Goal: Task Accomplishment & Management: Manage account settings

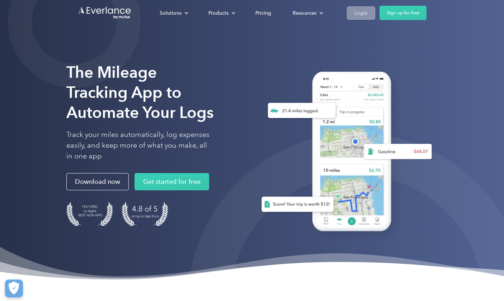
click at [359, 16] on div "Login" at bounding box center [360, 13] width 13 height 9
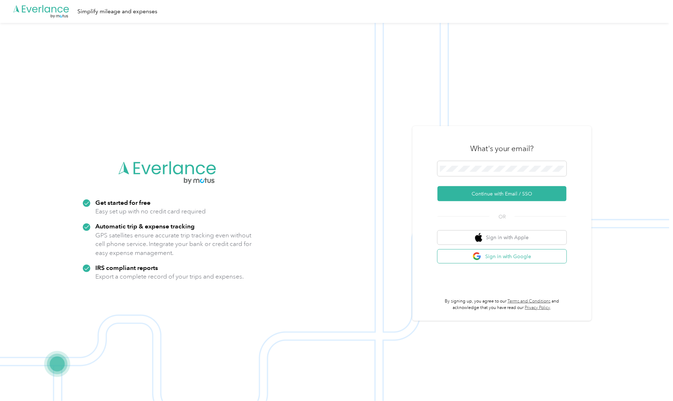
click at [517, 255] on button "Sign in with Google" at bounding box center [502, 257] width 129 height 14
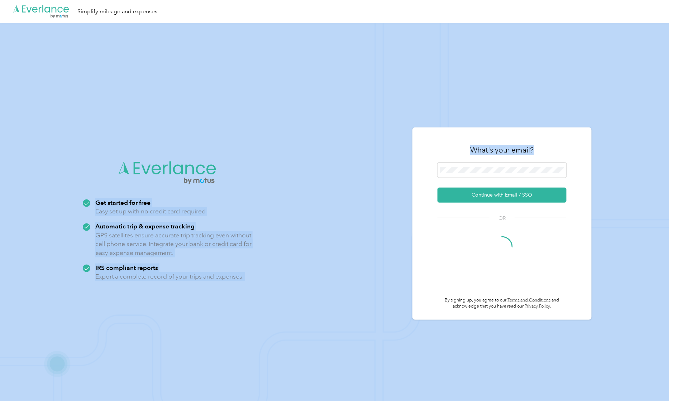
drag, startPoint x: 549, startPoint y: 148, endPoint x: 506, endPoint y: 91, distance: 71.6
click at [506, 91] on div ".cls-1 { fill: #00adee; } .cls-2 { fill: #fff; } .cls-3 { fill: #707372; } .cls…" at bounding box center [335, 223] width 670 height 401
click at [506, 91] on html ".cls-1 { fill: #00adee; } .cls-2 { fill: #fff; } .cls-3 { fill: #707372; } .cls…" at bounding box center [335, 200] width 670 height 401
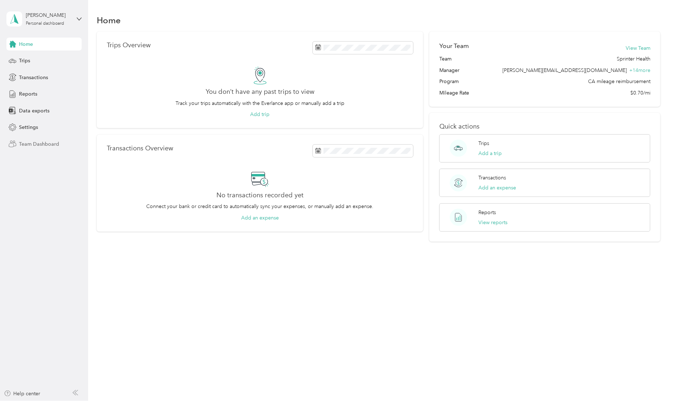
click at [37, 146] on span "Team Dashboard" at bounding box center [39, 145] width 40 height 8
click at [30, 65] on div "Trips" at bounding box center [43, 60] width 75 height 13
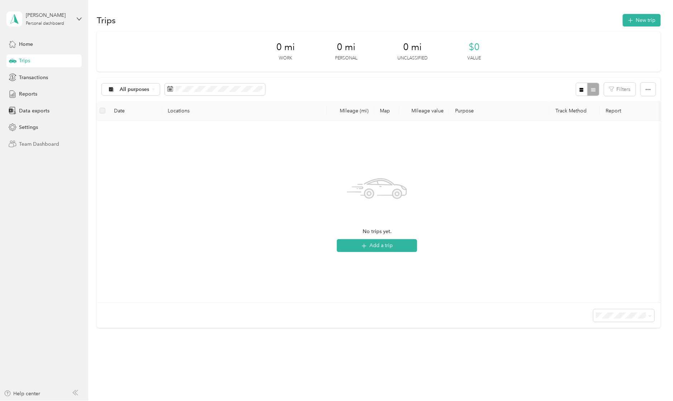
click at [48, 147] on span "Team Dashboard" at bounding box center [39, 145] width 40 height 8
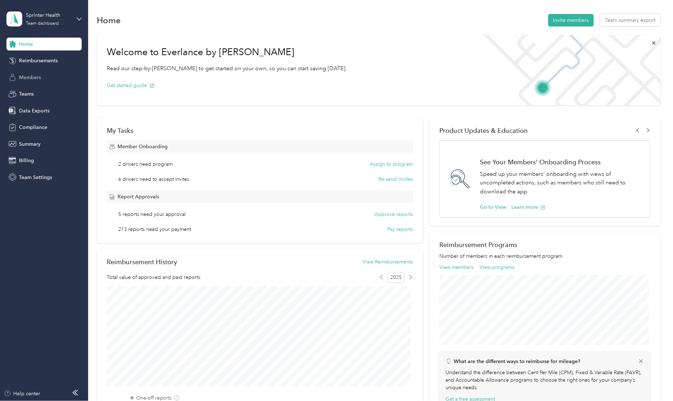
click at [36, 80] on span "Members" at bounding box center [30, 78] width 22 height 8
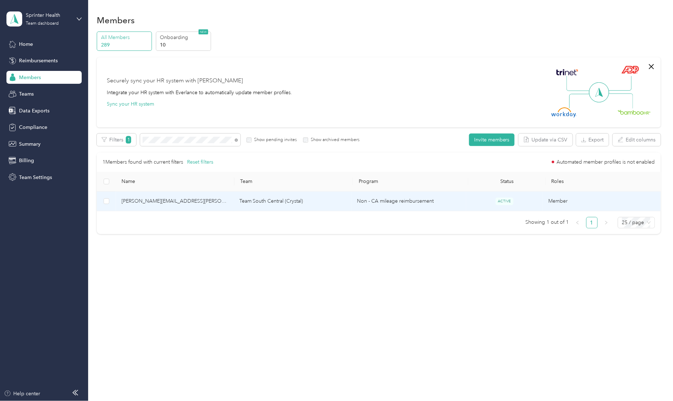
click at [234, 200] on td "darcia.jackson@sprinterhealth.com" at bounding box center [175, 202] width 118 height 20
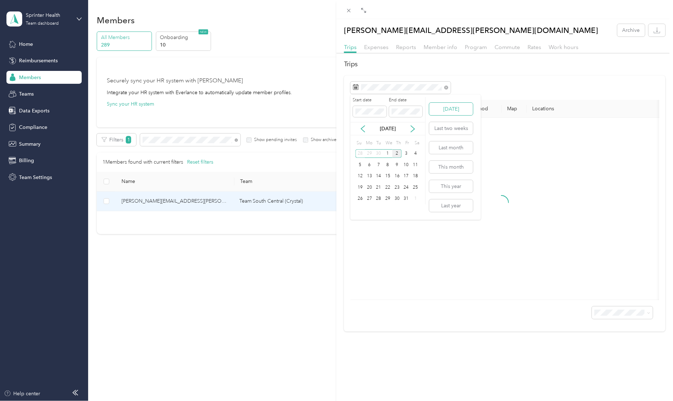
click at [454, 109] on button "Today" at bounding box center [451, 109] width 44 height 13
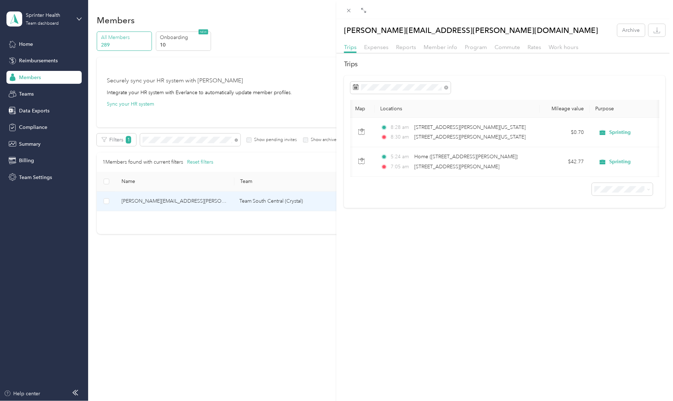
scroll to position [0, 153]
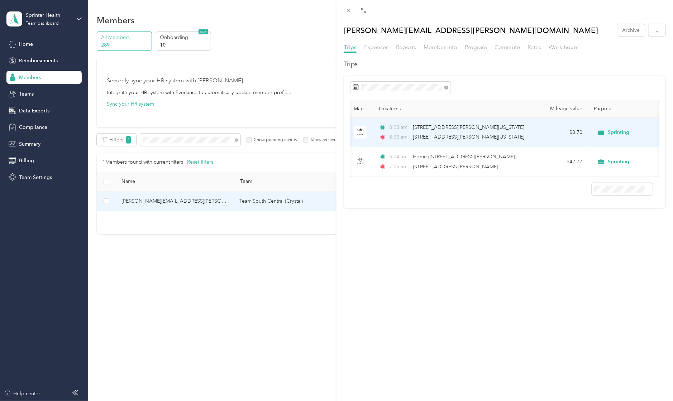
click at [504, 132] on div "8:28 am 1091, Carter Hill Road, Hazlehurst, Copiah County, Mississippi, 39083, …" at bounding box center [454, 133] width 151 height 18
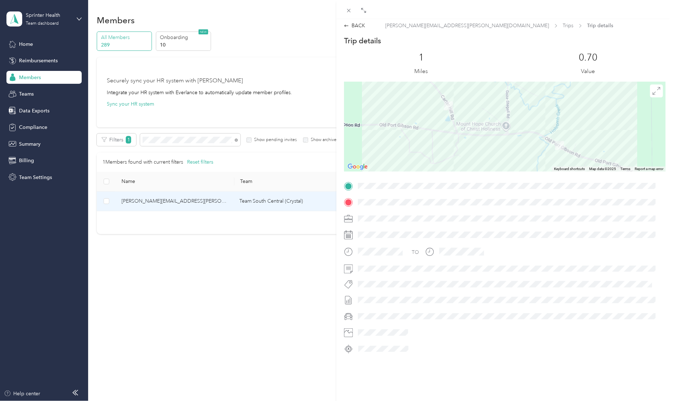
scroll to position [6, 0]
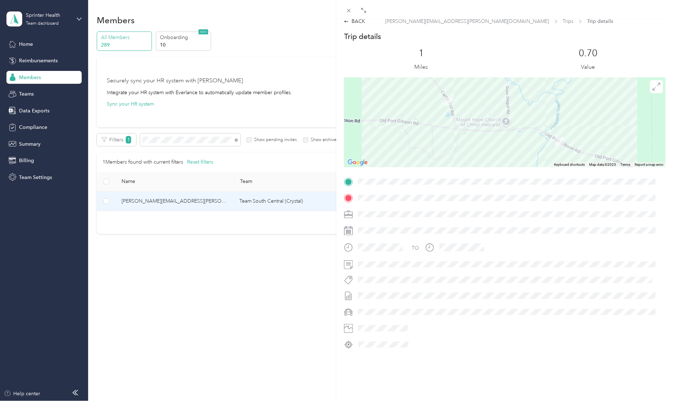
click at [415, 205] on div "TO" at bounding box center [505, 263] width 322 height 175
click at [350, 14] on div "Close" at bounding box center [349, 20] width 18 height 13
click at [347, 12] on icon at bounding box center [349, 11] width 4 height 4
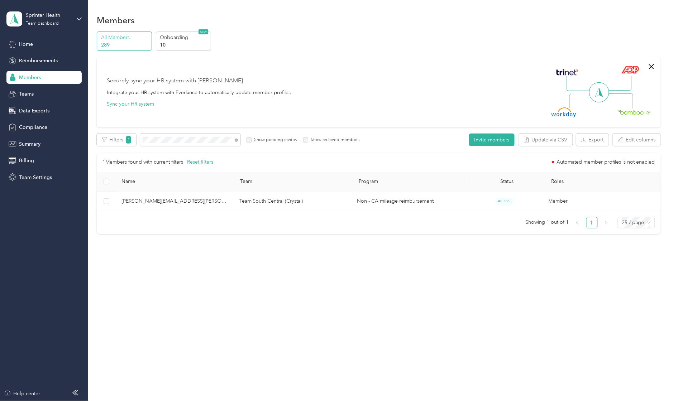
click at [210, 208] on td "darcia.jackson@sprinterhealth.com" at bounding box center [175, 202] width 118 height 20
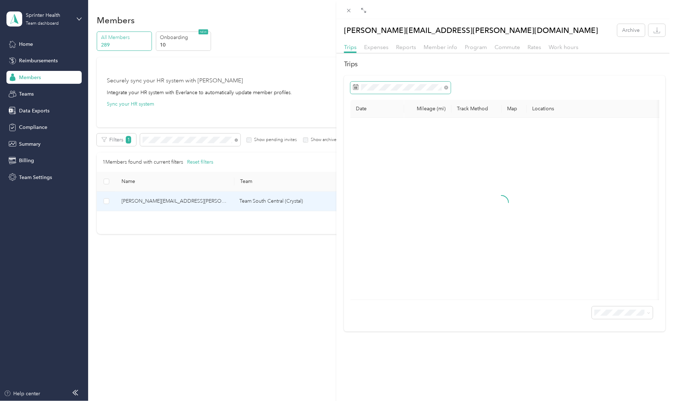
click at [423, 84] on span at bounding box center [401, 88] width 100 height 12
click at [424, 91] on span at bounding box center [401, 88] width 100 height 12
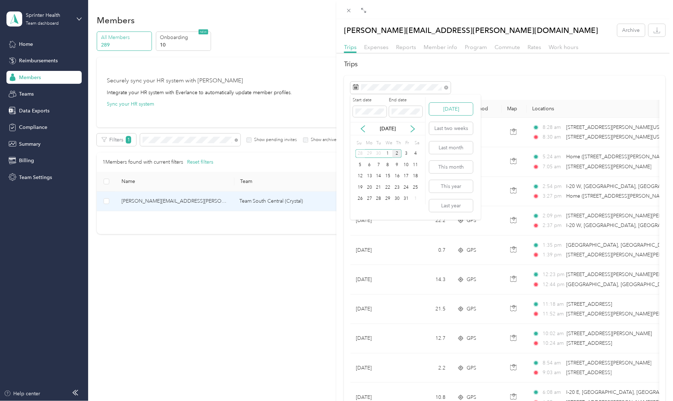
click at [444, 112] on button "Today" at bounding box center [451, 109] width 44 height 13
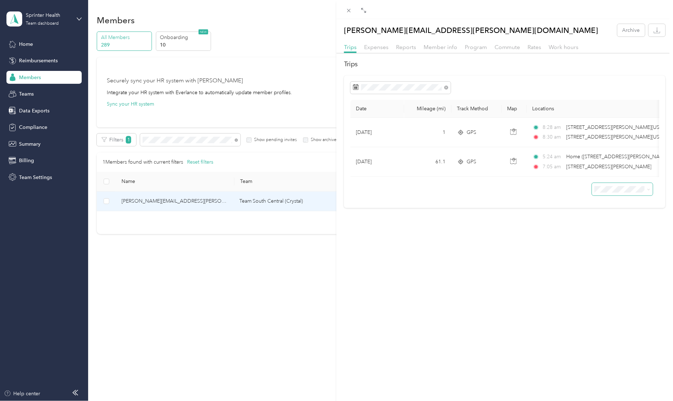
click at [592, 196] on span at bounding box center [622, 189] width 61 height 13
click at [599, 196] on span at bounding box center [622, 189] width 61 height 13
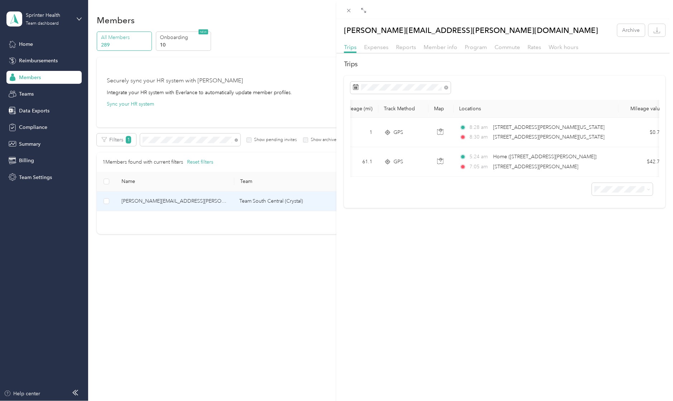
drag, startPoint x: 456, startPoint y: 185, endPoint x: 486, endPoint y: 186, distance: 30.5
click at [484, 186] on div at bounding box center [505, 186] width 309 height 19
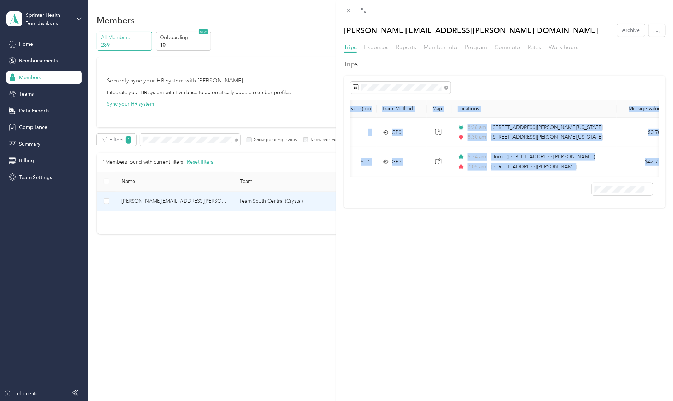
drag, startPoint x: 486, startPoint y: 186, endPoint x: 498, endPoint y: 182, distance: 11.9
click at [498, 182] on div "Date Mileage (mi) Track Method Map Locations Mileage value Purpose Oct 2, 2025 …" at bounding box center [505, 142] width 322 height 133
click at [509, 191] on div at bounding box center [505, 186] width 309 height 19
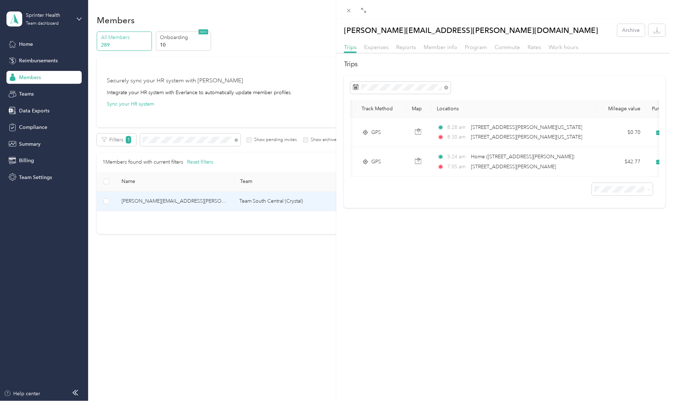
scroll to position [0, 97]
